Goal: Check status: Check status

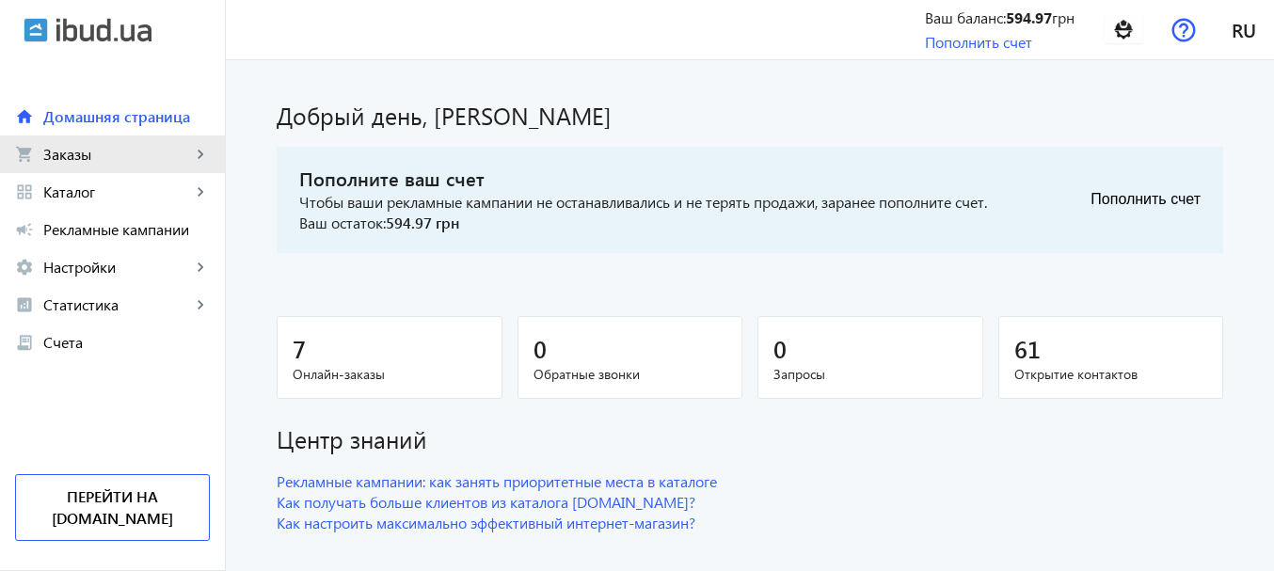
click at [176, 164] on link "shopping_cart Заказы keyboard_arrow_right" at bounding box center [112, 154] width 225 height 38
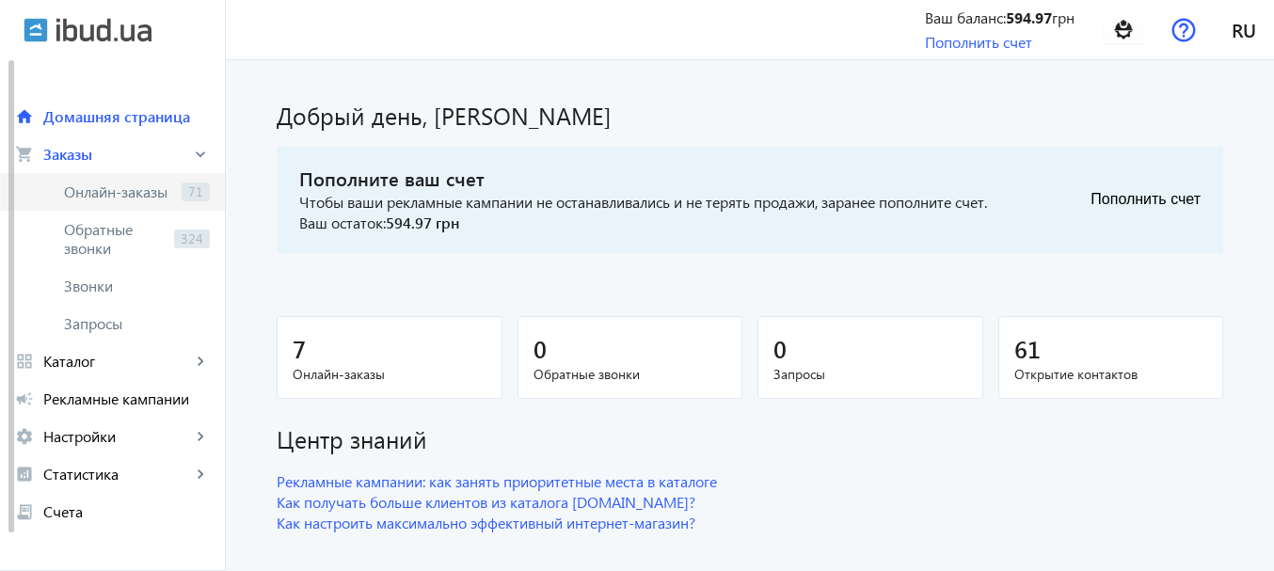
click at [161, 188] on span "Онлайн-заказы" at bounding box center [119, 191] width 110 height 19
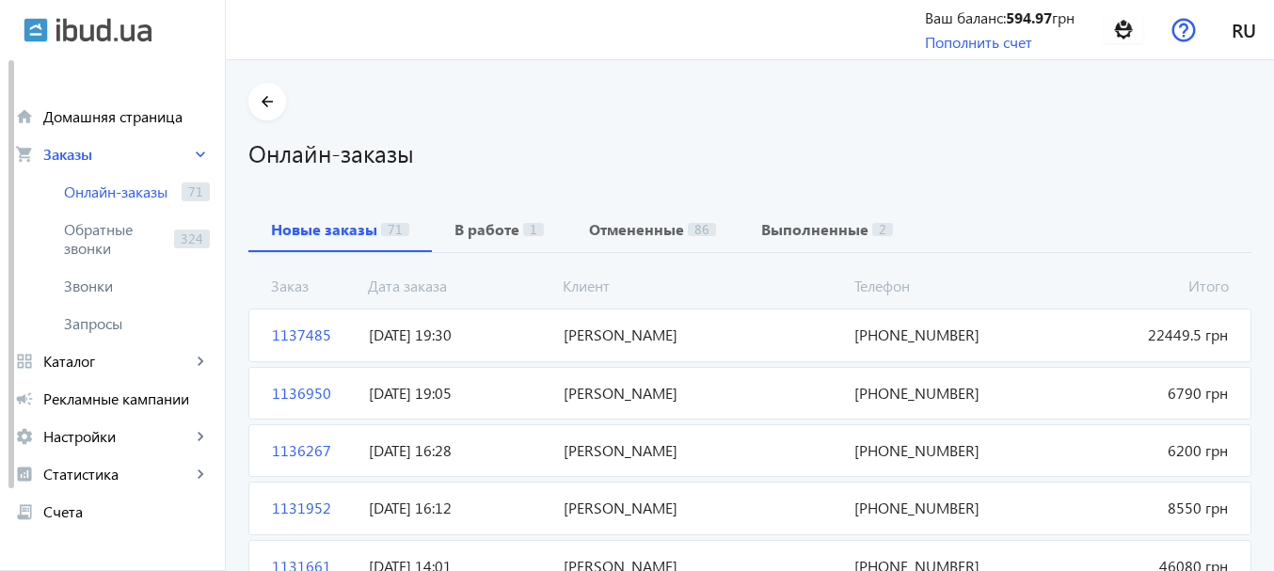
click at [598, 333] on span "[PERSON_NAME]" at bounding box center [702, 335] width 292 height 21
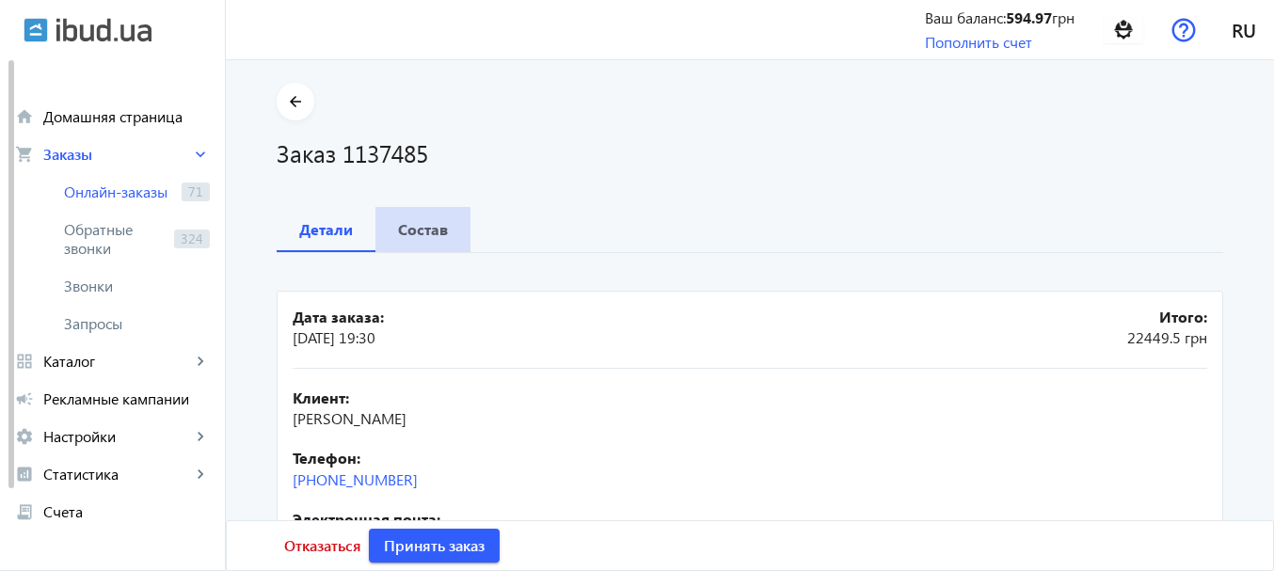
click at [418, 230] on b "Состав" at bounding box center [423, 229] width 50 height 15
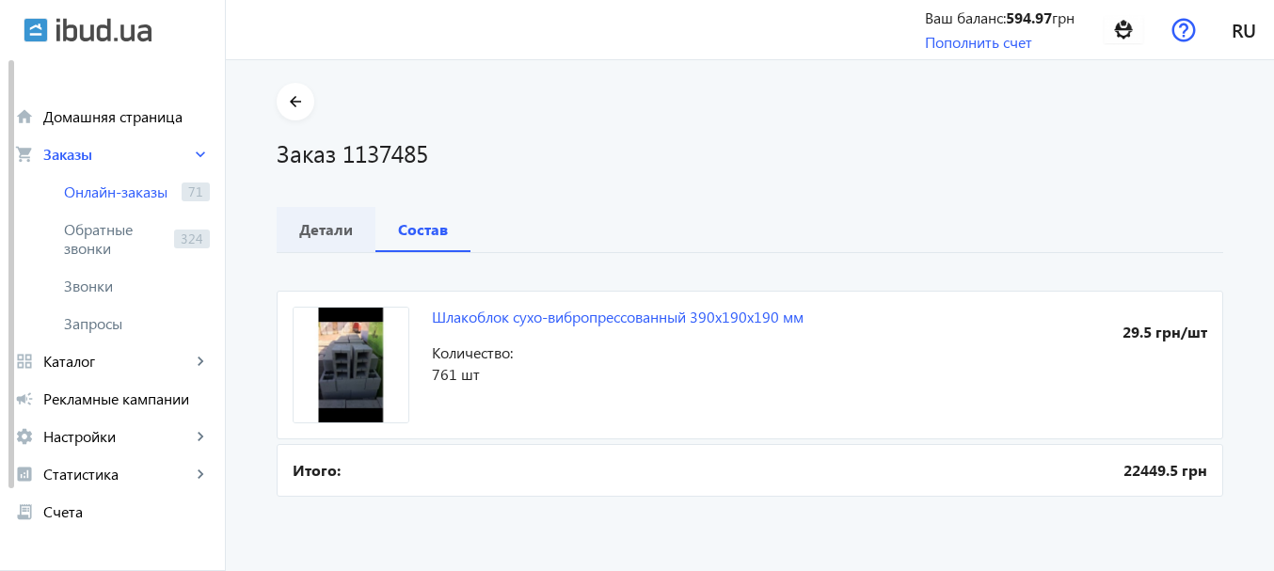
click at [331, 230] on b "Детали" at bounding box center [326, 229] width 54 height 15
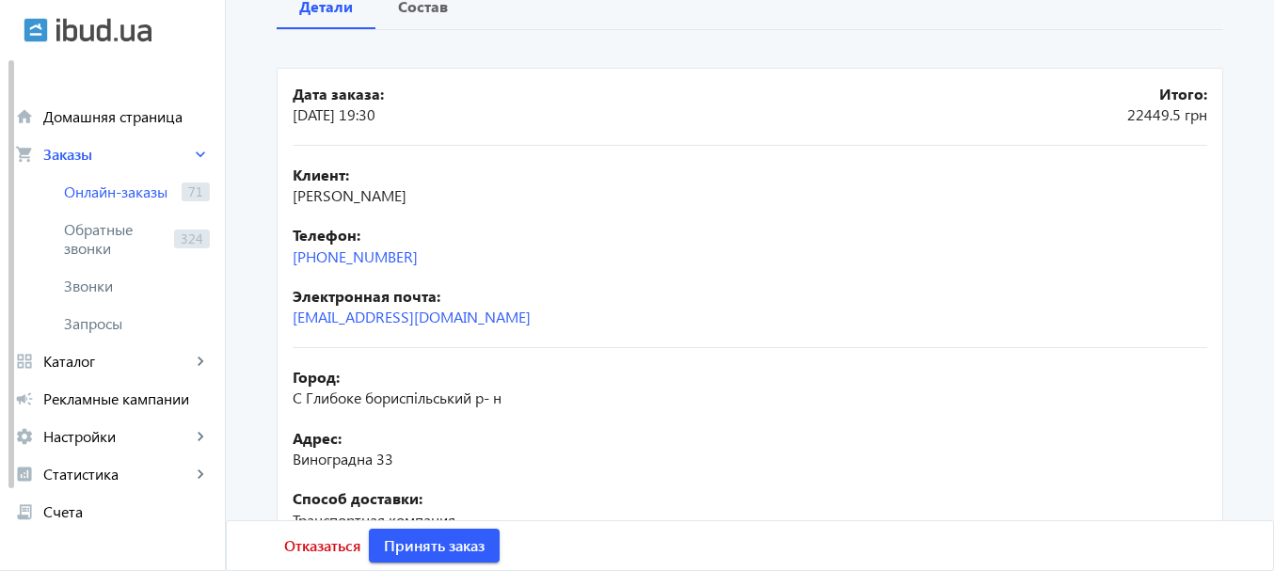
scroll to position [225, 0]
